Goal: Communication & Community: Answer question/provide support

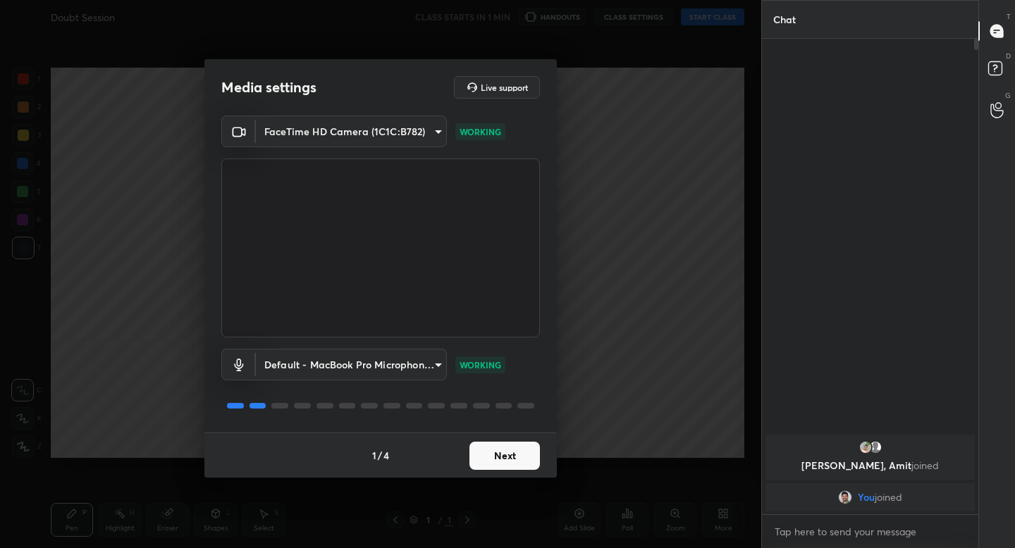
click at [480, 469] on button "Next" at bounding box center [504, 456] width 70 height 28
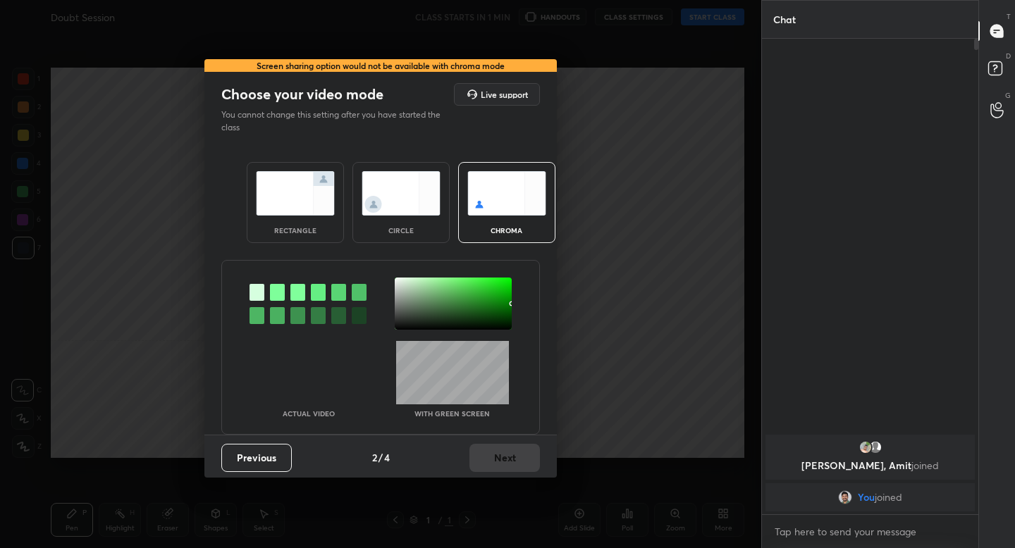
click at [297, 205] on img at bounding box center [295, 193] width 79 height 44
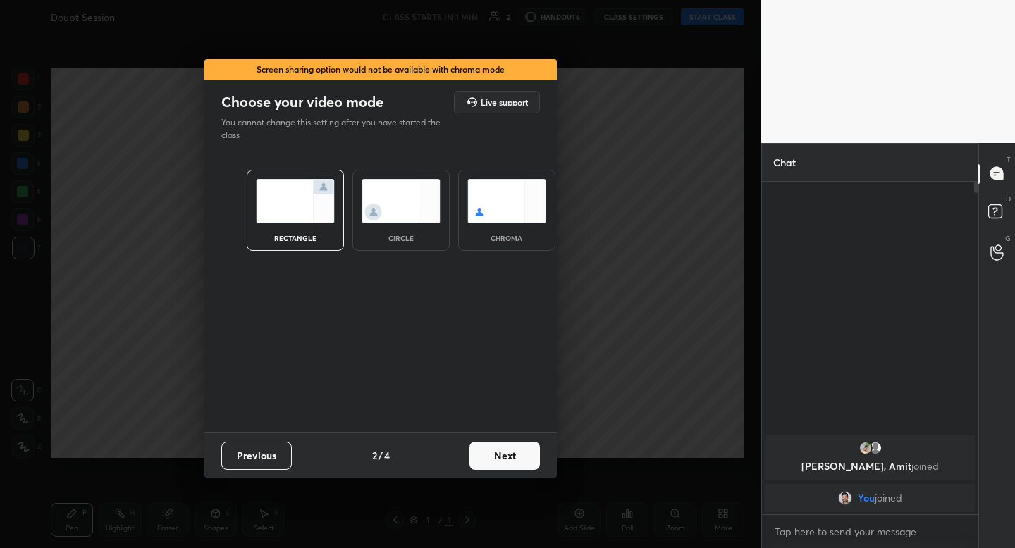
scroll to position [5, 5]
click at [515, 459] on button "Next" at bounding box center [504, 456] width 70 height 28
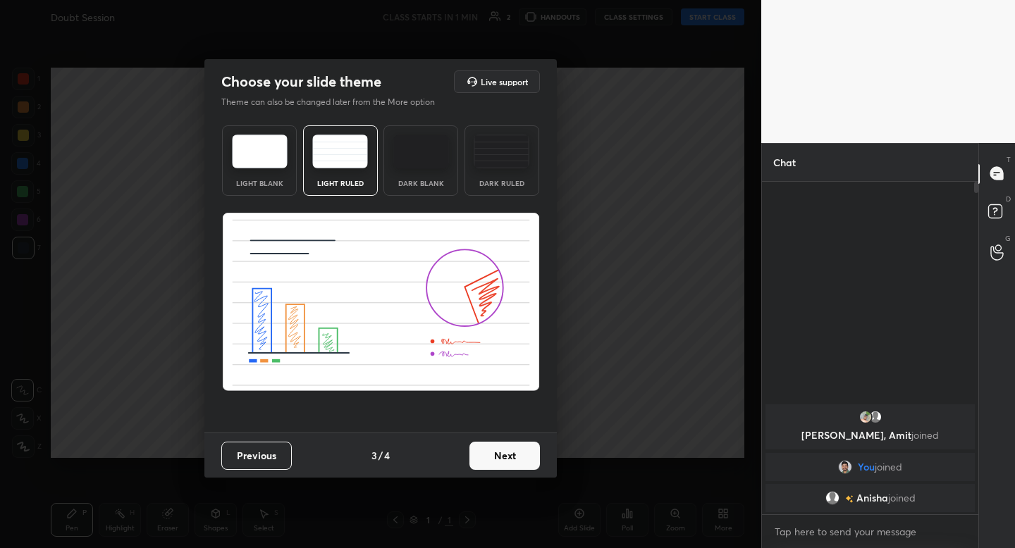
click at [505, 474] on div "Previous 3 / 4 Next" at bounding box center [380, 455] width 352 height 45
click at [505, 455] on button "Next" at bounding box center [504, 456] width 70 height 28
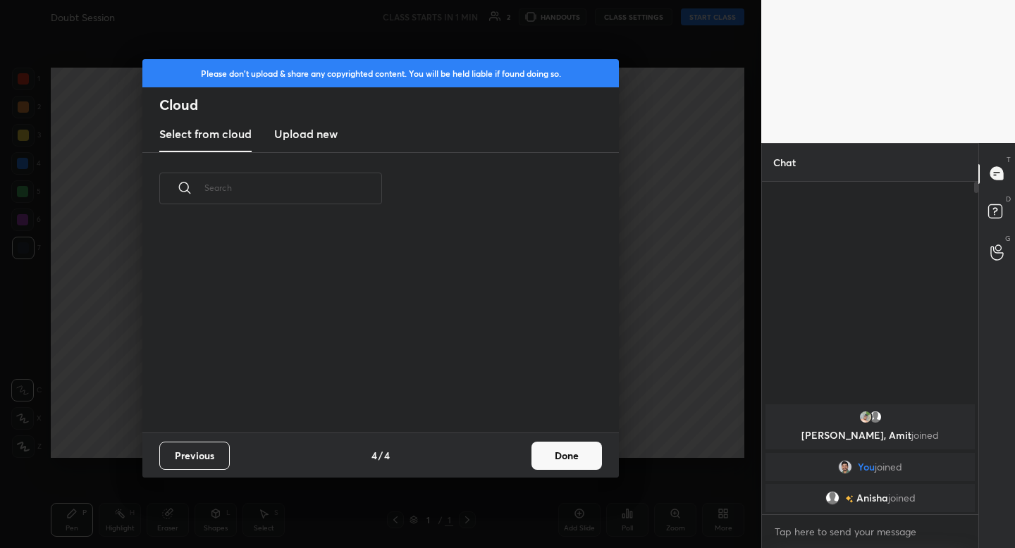
scroll to position [208, 453]
click at [567, 462] on button "Done" at bounding box center [566, 456] width 70 height 28
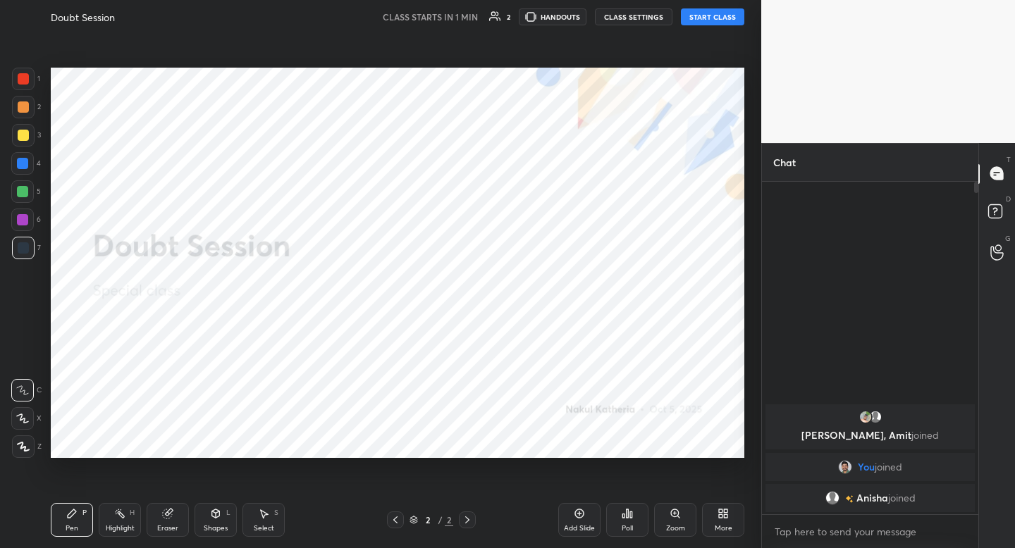
click at [699, 21] on button "START CLASS" at bounding box center [712, 16] width 63 height 17
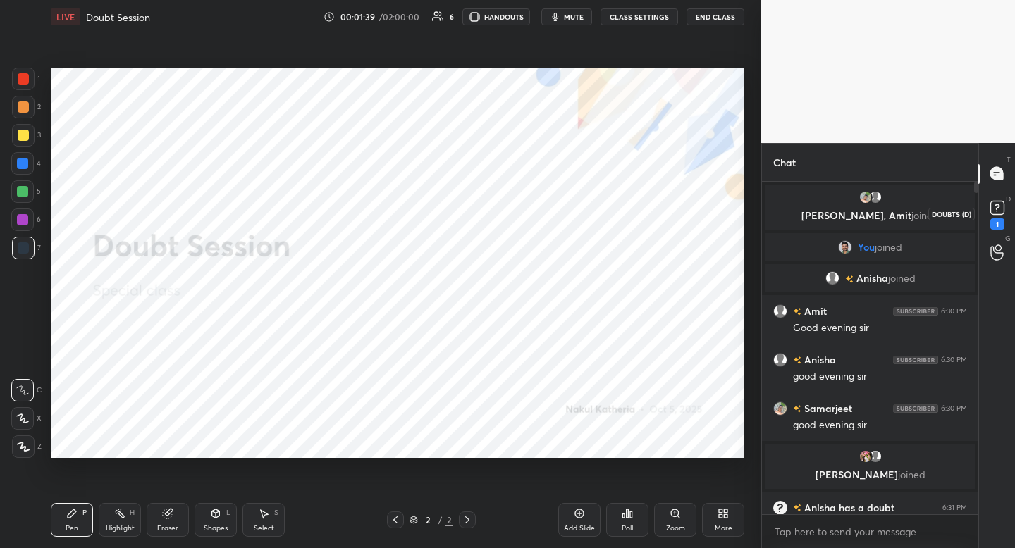
click at [996, 211] on icon at bounding box center [996, 210] width 1 height 1
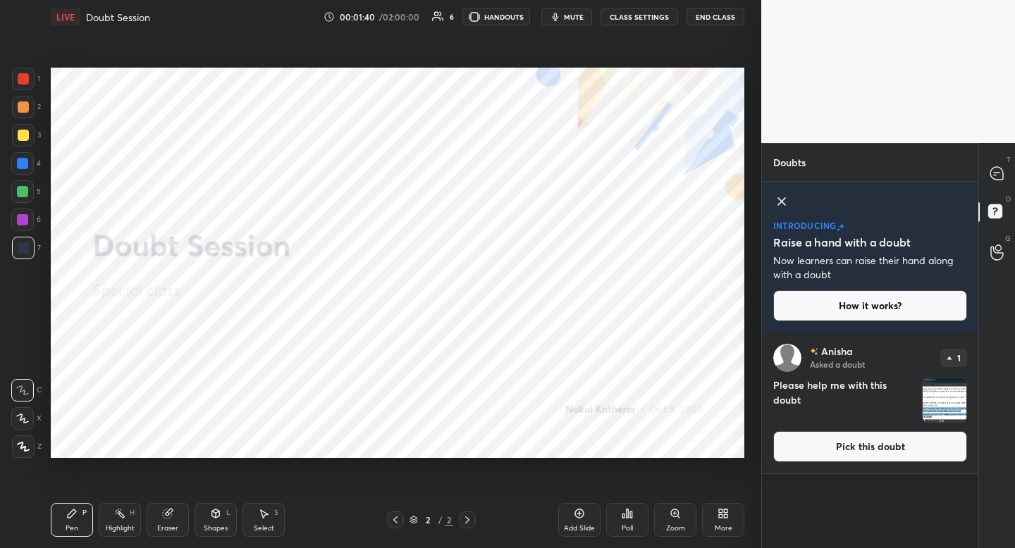
click at [836, 453] on button "Pick this doubt" at bounding box center [870, 446] width 194 height 31
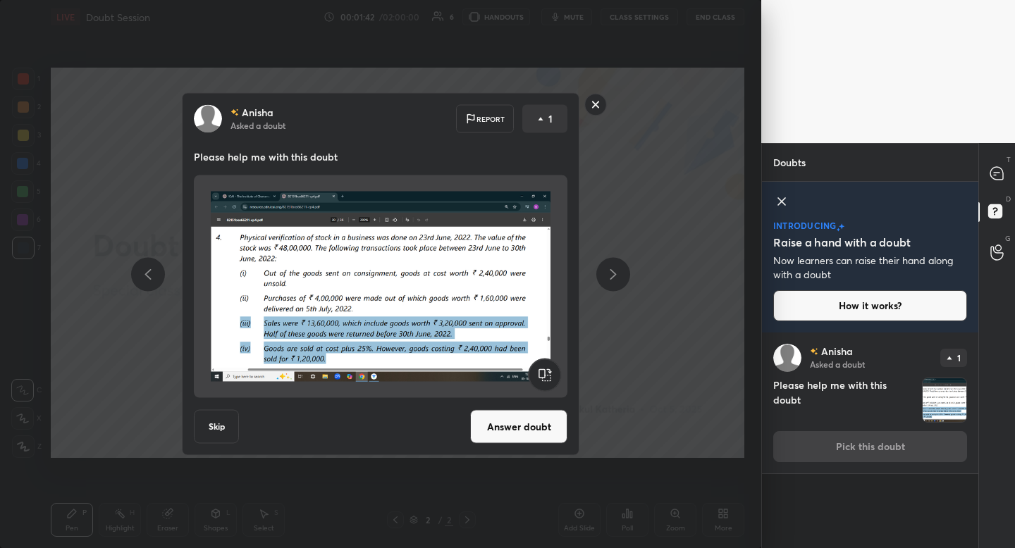
click at [517, 438] on button "Answer doubt" at bounding box center [518, 427] width 97 height 34
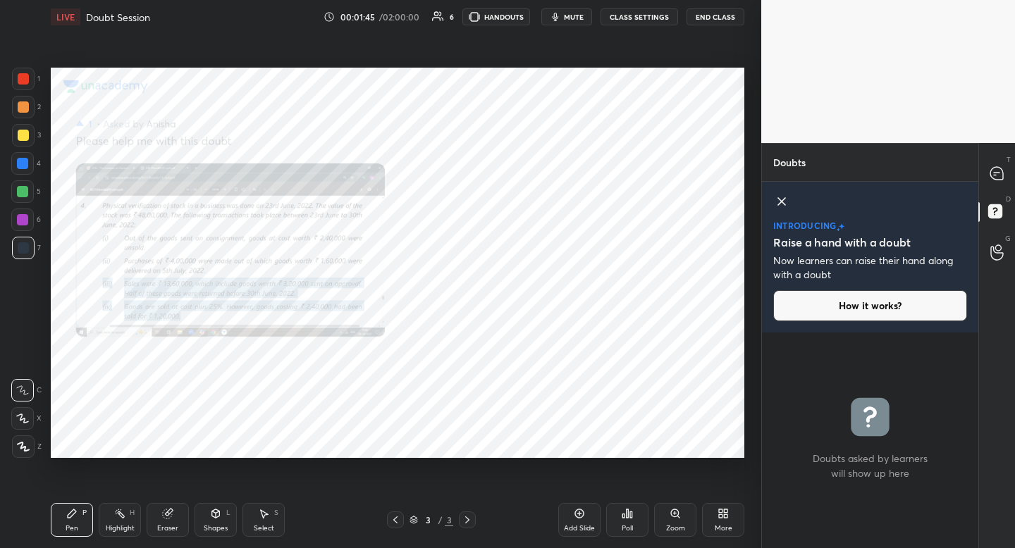
click at [20, 449] on icon at bounding box center [23, 447] width 11 height 8
click at [1000, 181] on div at bounding box center [997, 173] width 28 height 25
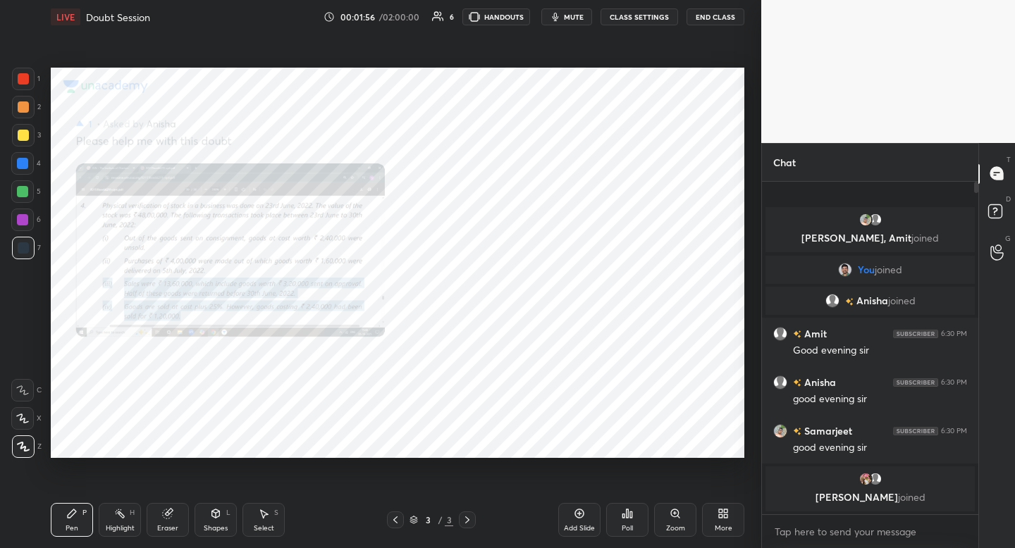
scroll to position [328, 212]
click at [1000, 254] on div "1" at bounding box center [997, 253] width 14 height 30
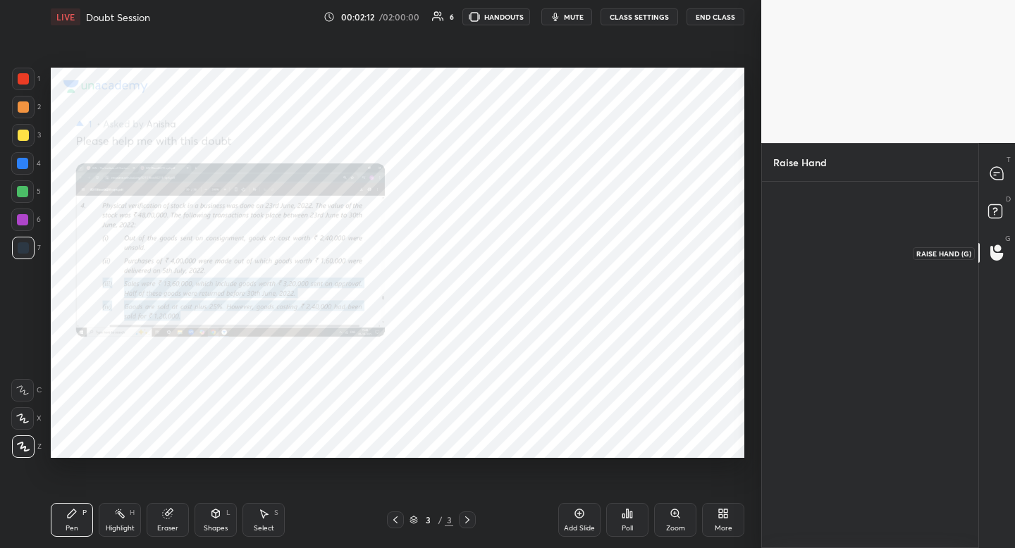
scroll to position [5, 5]
click at [811, 245] on div "Anisha" at bounding box center [805, 250] width 64 height 82
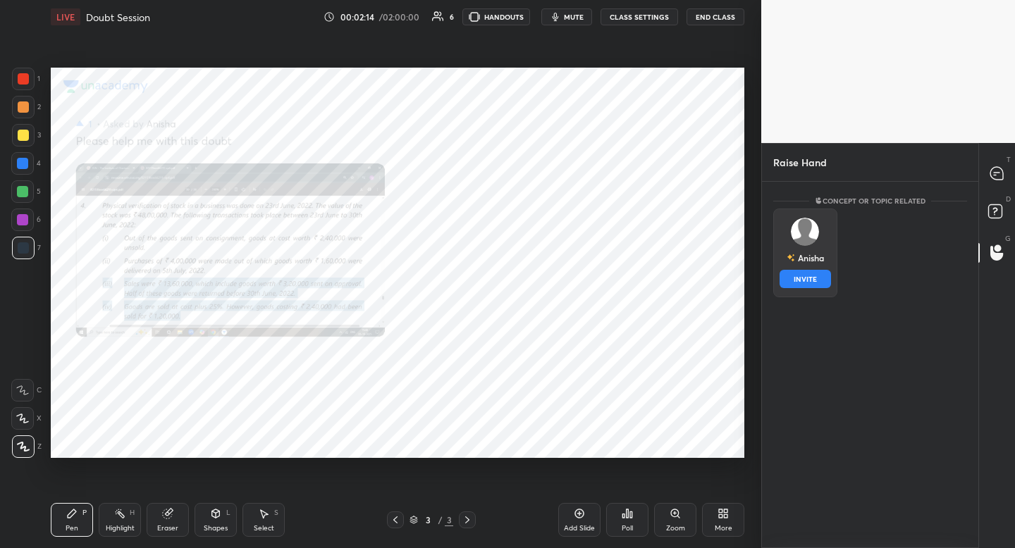
click at [797, 276] on button "INVITE" at bounding box center [805, 279] width 51 height 18
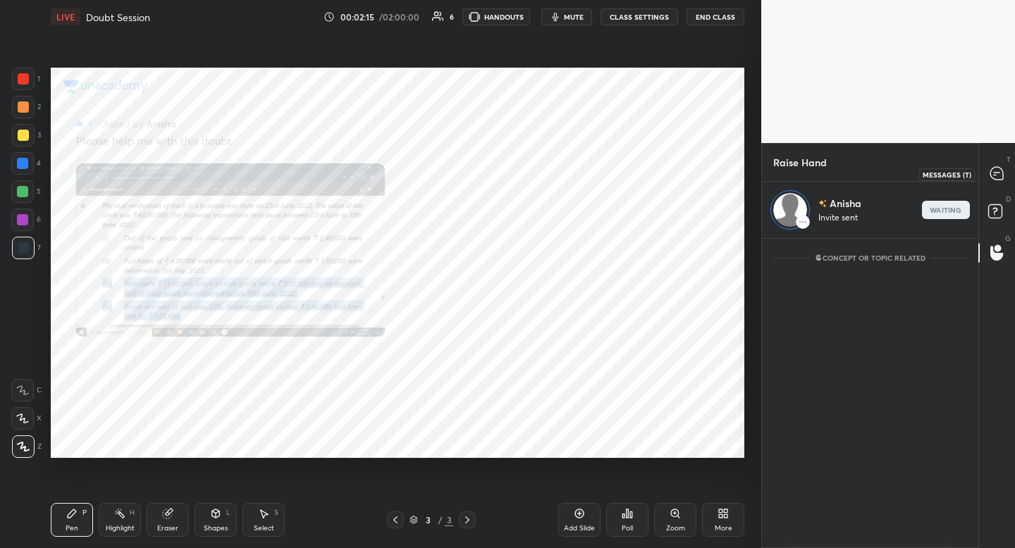
click at [991, 173] on icon at bounding box center [996, 173] width 13 height 13
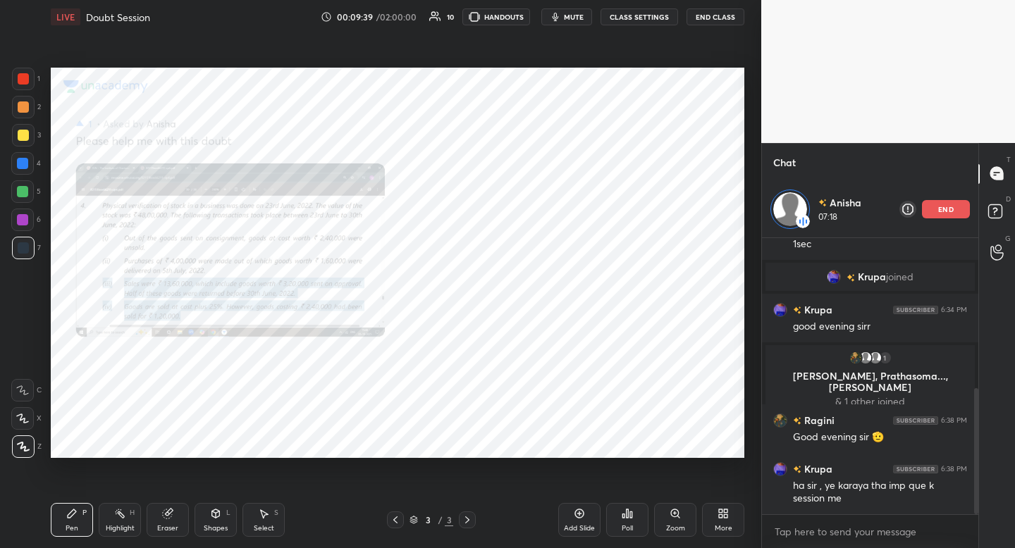
scroll to position [361, 0]
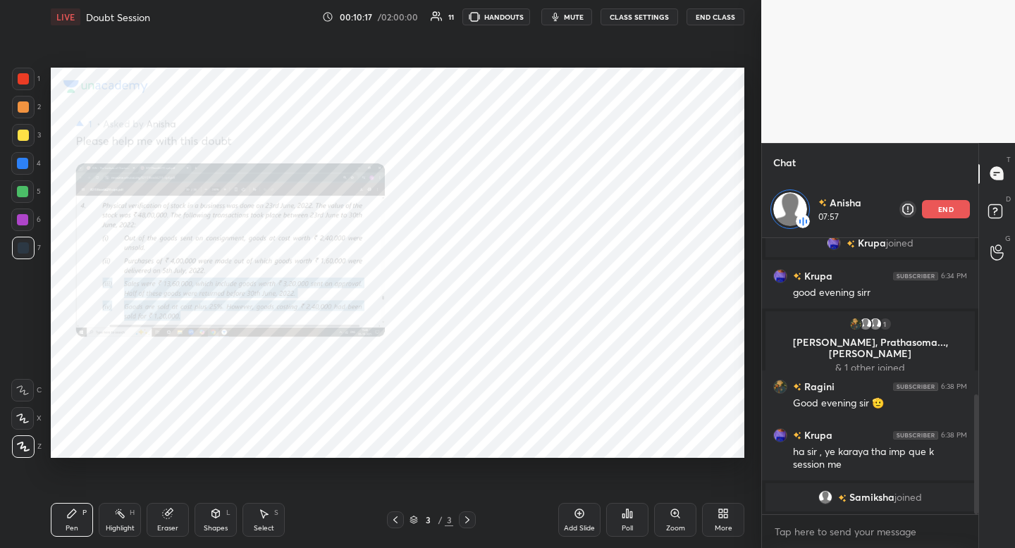
click at [932, 212] on div "end" at bounding box center [946, 209] width 48 height 18
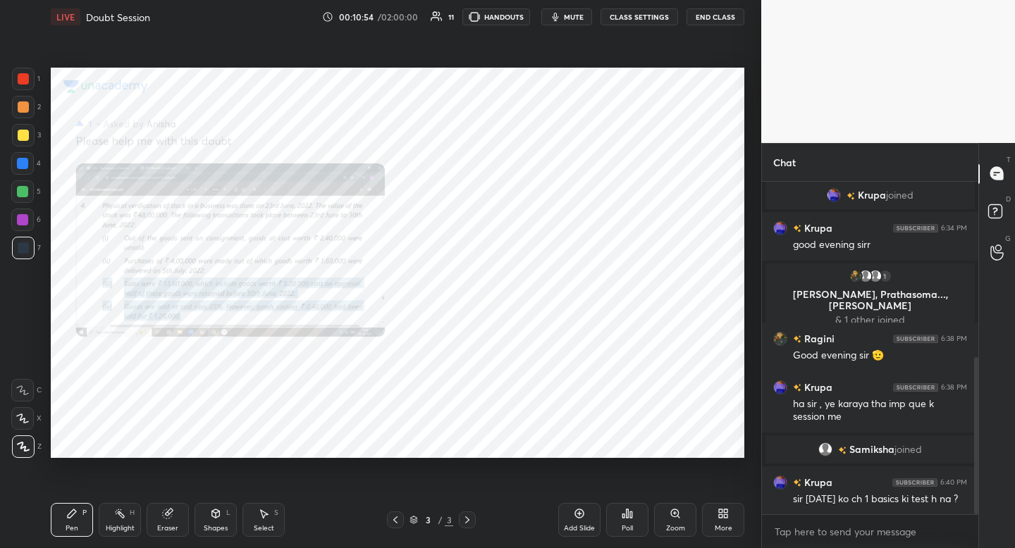
scroll to position [388, 0]
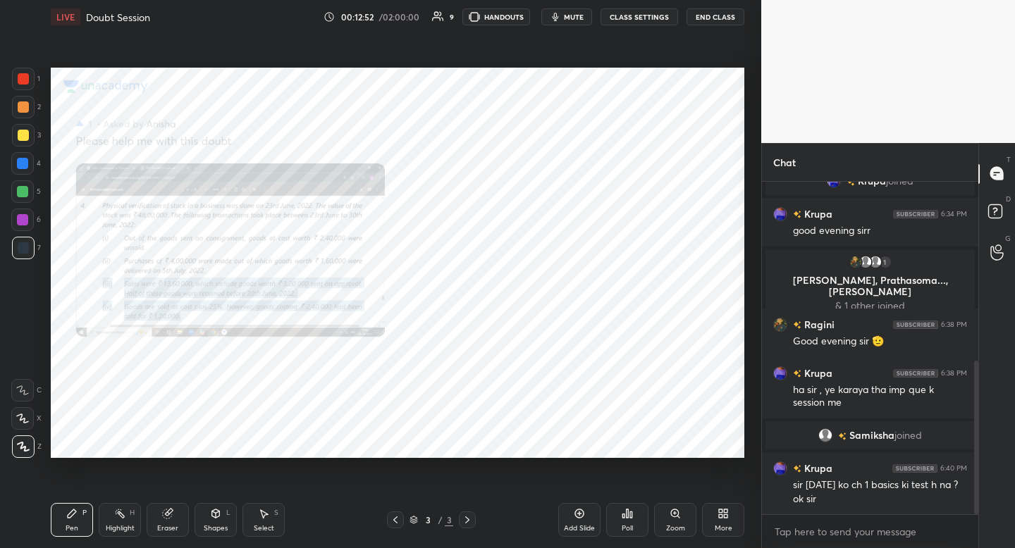
click at [708, 15] on button "End Class" at bounding box center [716, 16] width 58 height 17
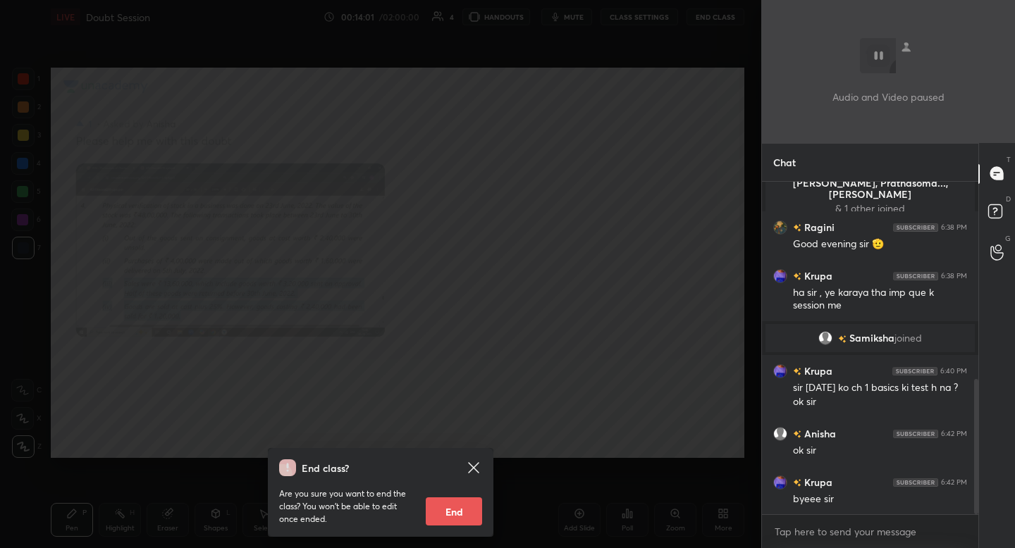
scroll to position [519, 0]
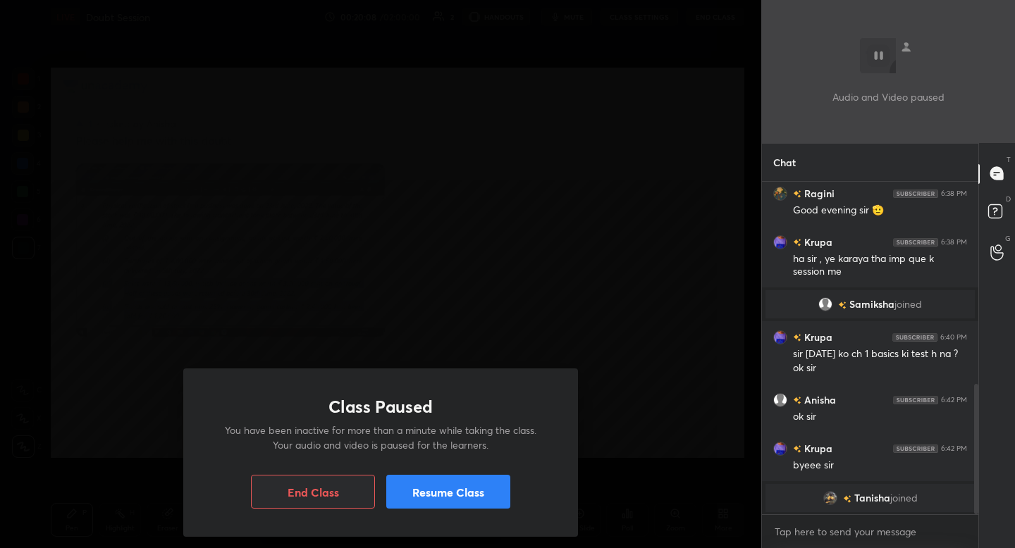
click at [302, 493] on button "End Class" at bounding box center [313, 492] width 124 height 34
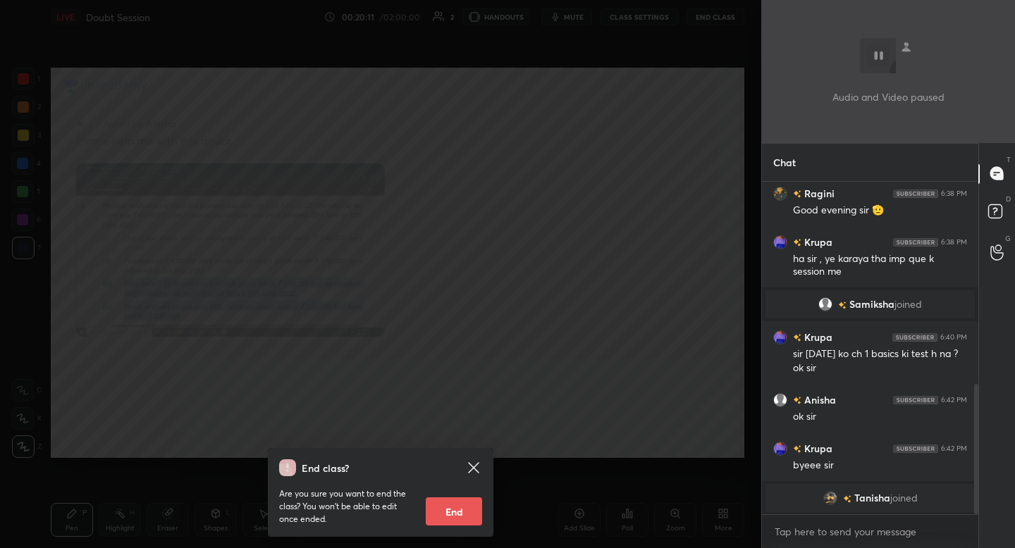
click at [460, 518] on button "End" at bounding box center [454, 512] width 56 height 28
type textarea "x"
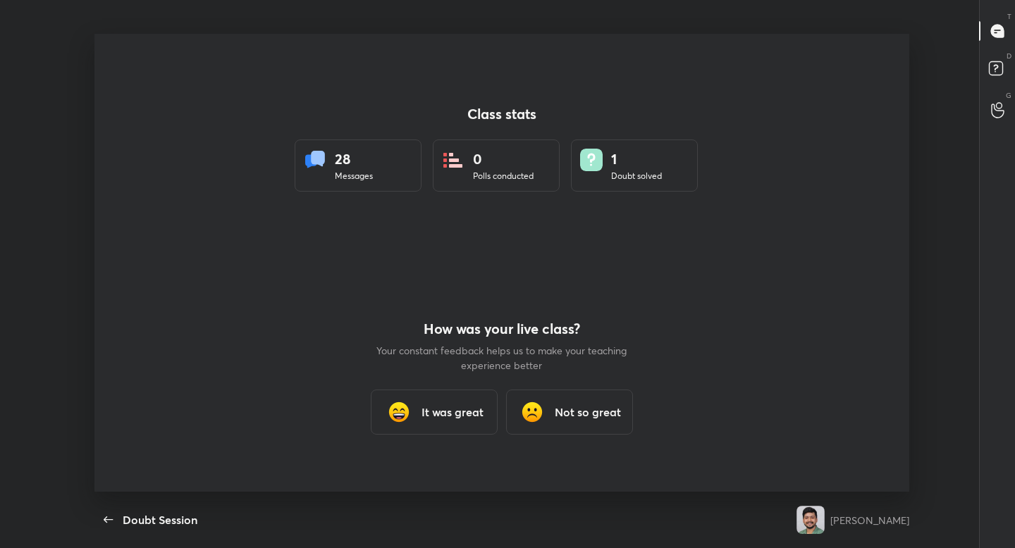
scroll to position [0, 0]
